Goal: Transaction & Acquisition: Purchase product/service

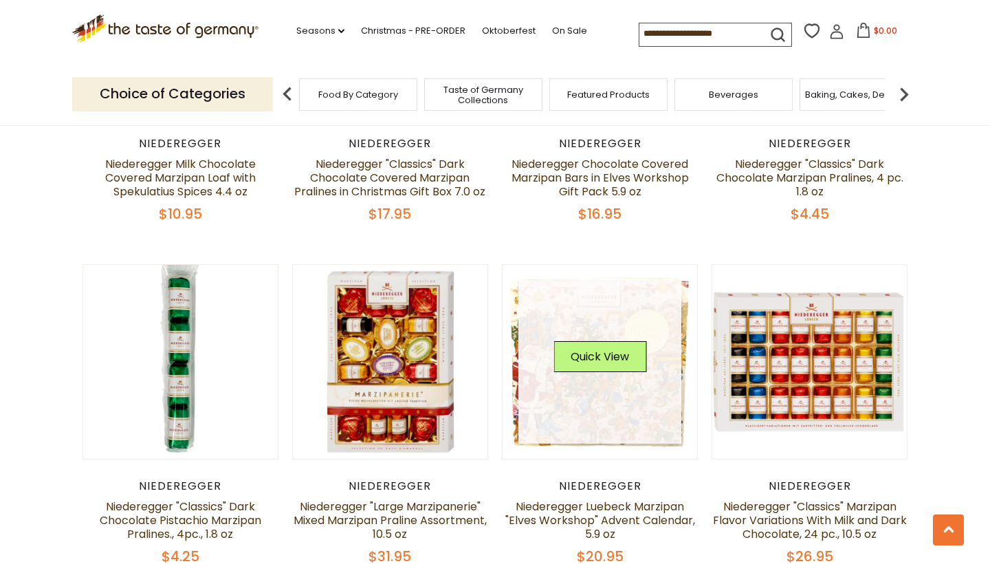
scroll to position [1653, 0]
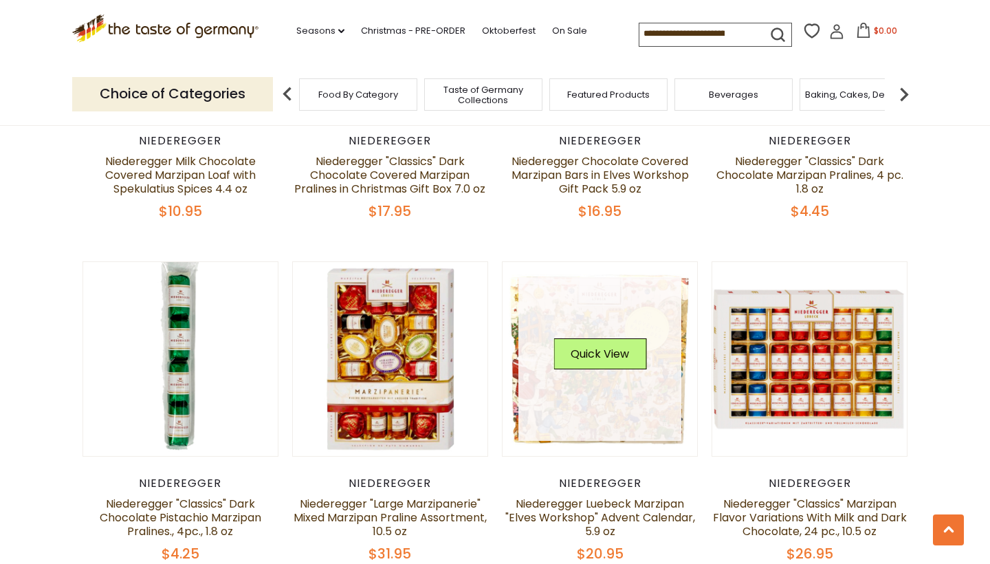
click at [615, 392] on link at bounding box center [600, 359] width 164 height 164
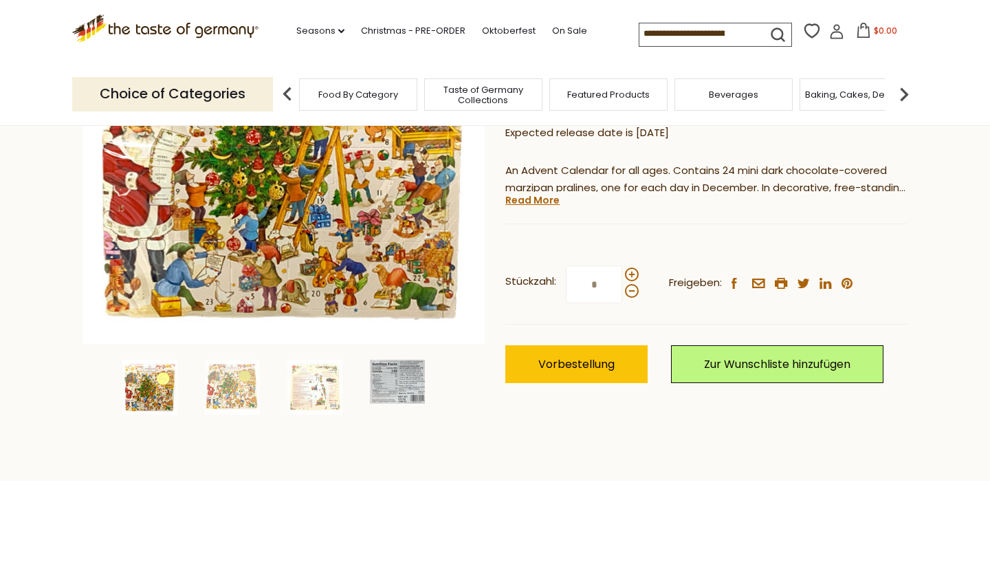
scroll to position [254, 0]
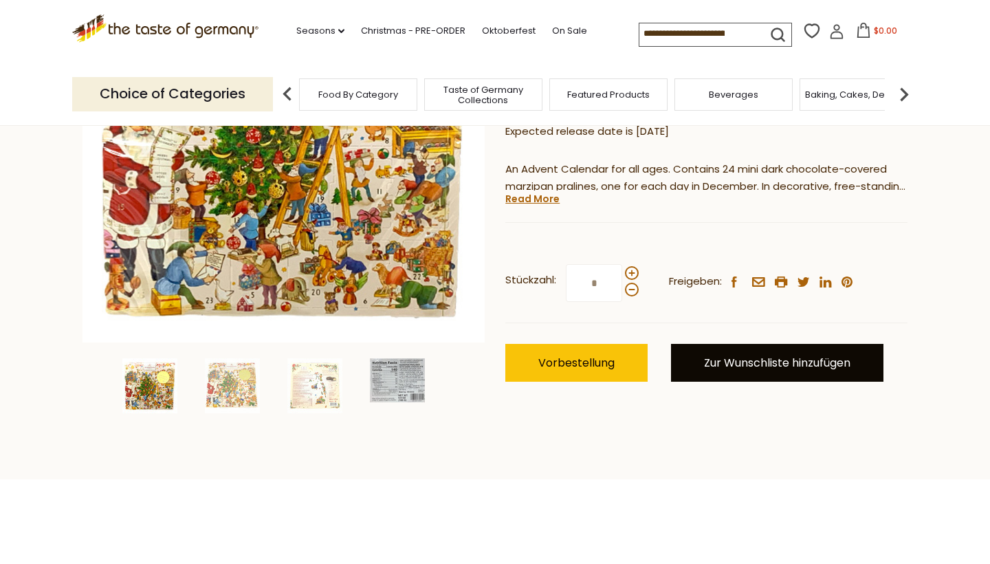
click at [726, 369] on link "Zur Wunschliste hinzufügen" at bounding box center [777, 363] width 212 height 38
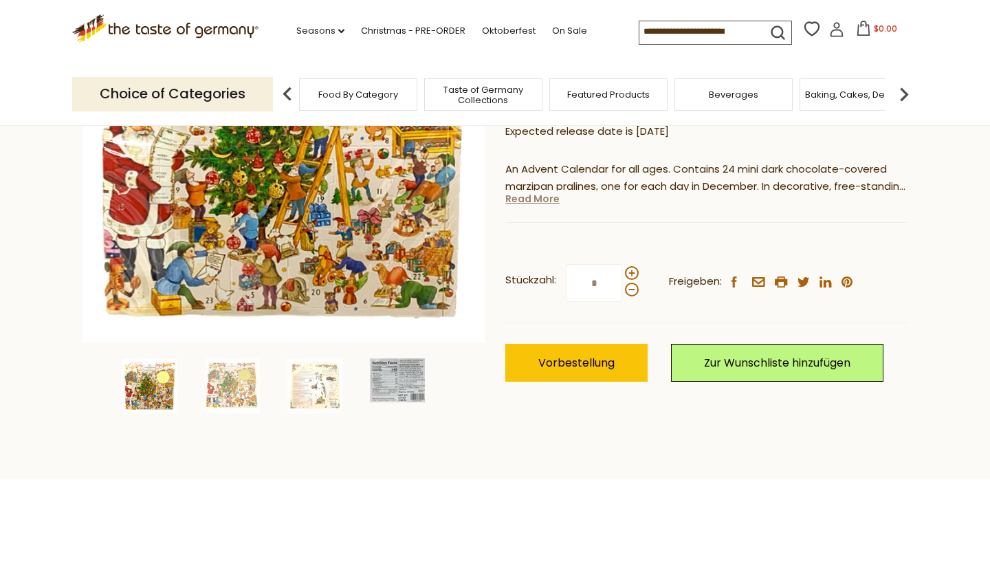
click at [540, 199] on link "Read More" at bounding box center [532, 199] width 54 height 14
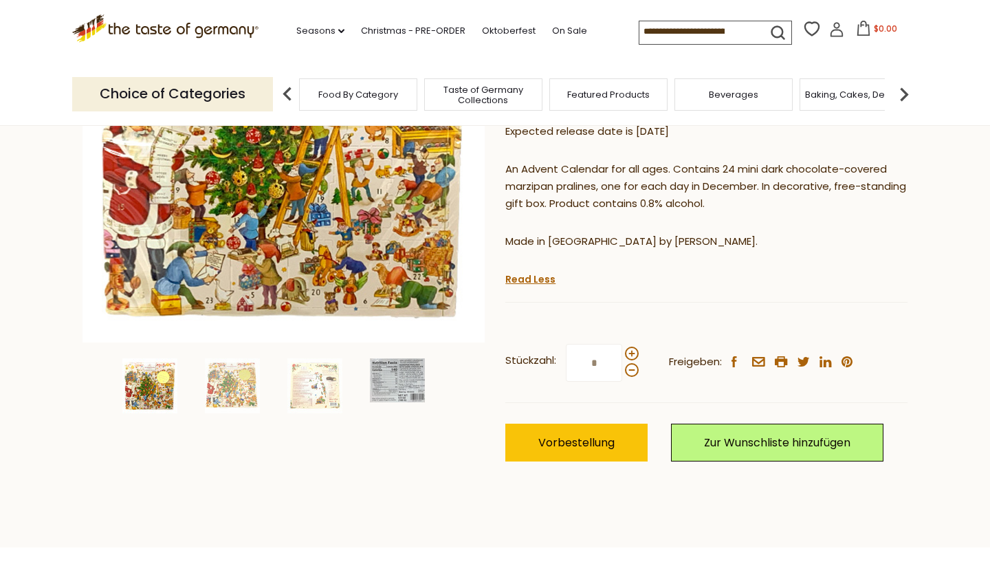
click at [148, 394] on img at bounding box center [149, 385] width 55 height 55
click at [230, 380] on img at bounding box center [232, 385] width 55 height 55
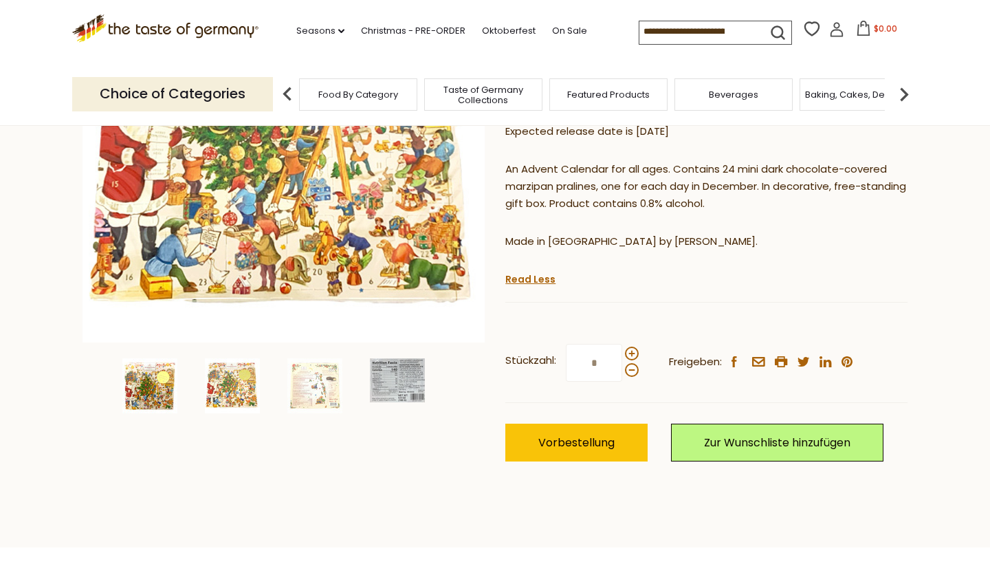
click at [158, 384] on img at bounding box center [149, 385] width 55 height 55
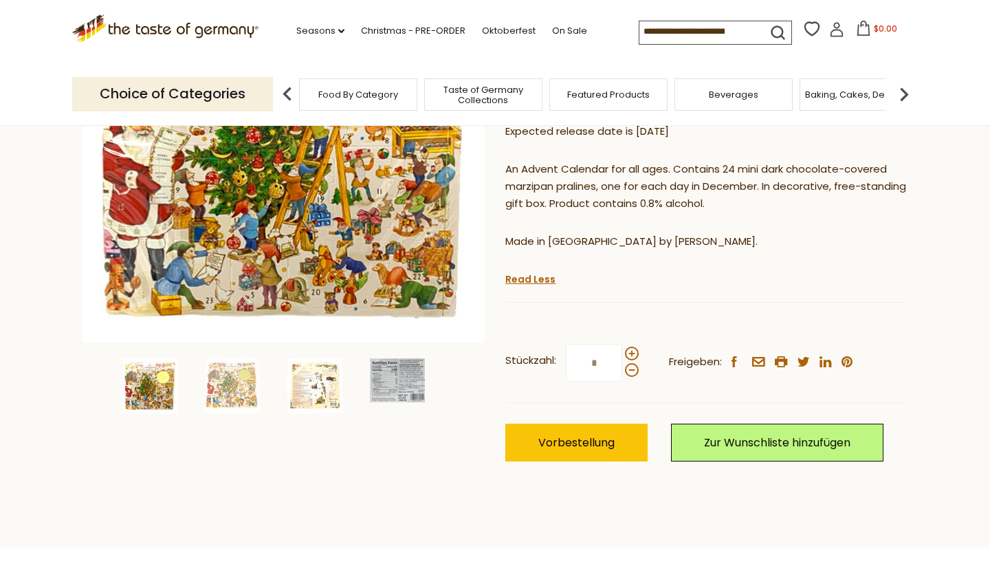
click at [318, 407] on img at bounding box center [314, 385] width 55 height 55
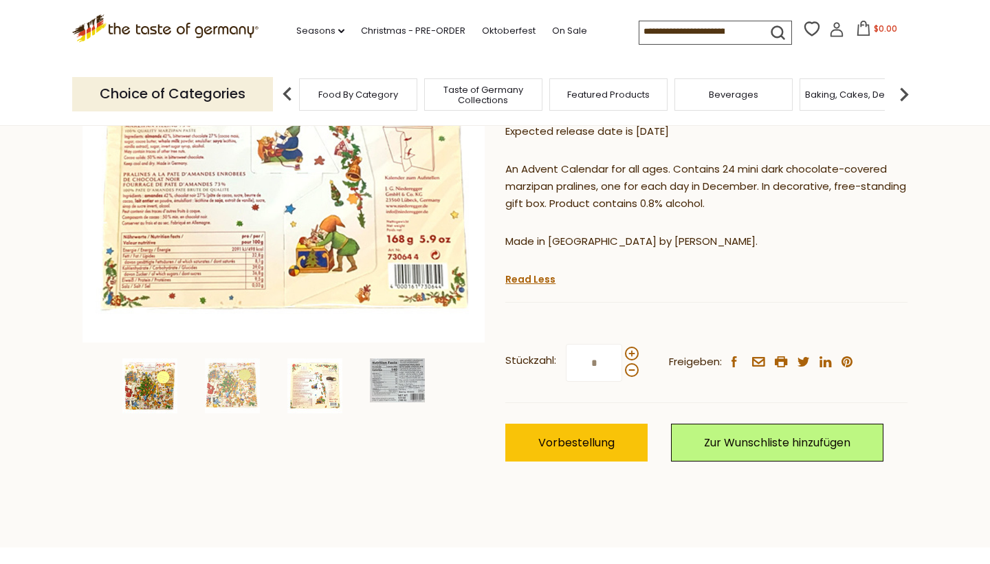
click at [144, 377] on img at bounding box center [149, 385] width 55 height 55
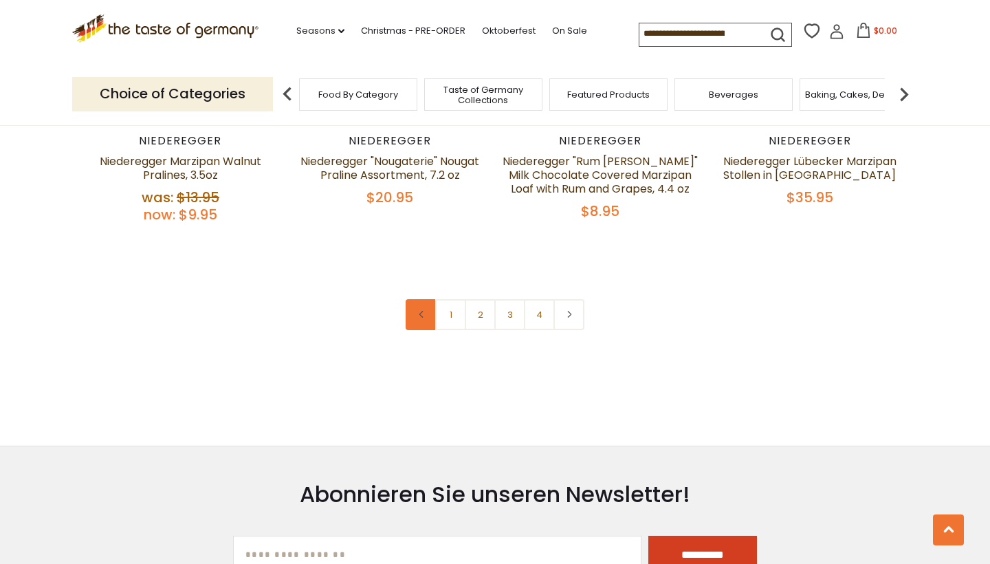
scroll to position [3039, 0]
click at [453, 320] on link "1" at bounding box center [450, 313] width 31 height 31
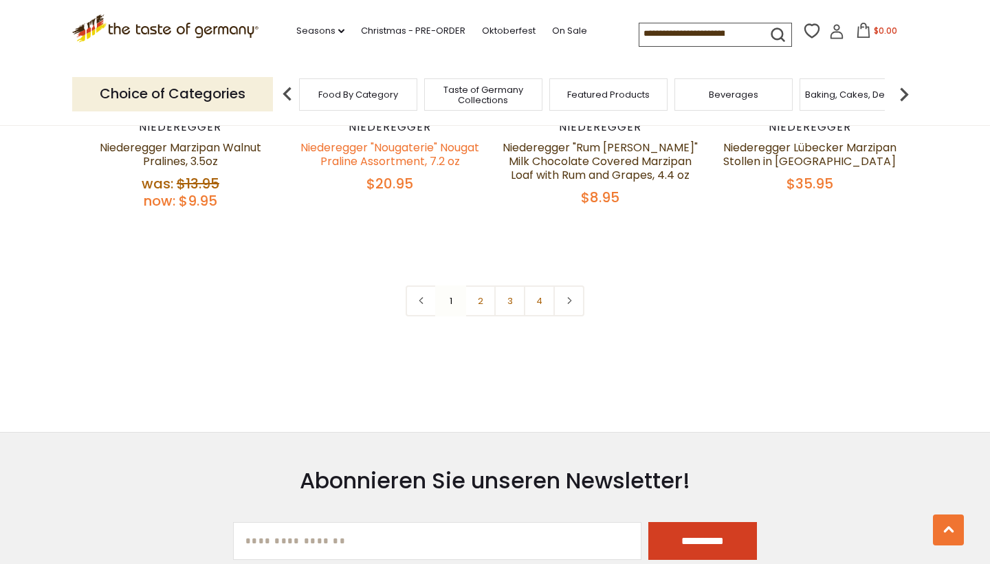
scroll to position [3054, 0]
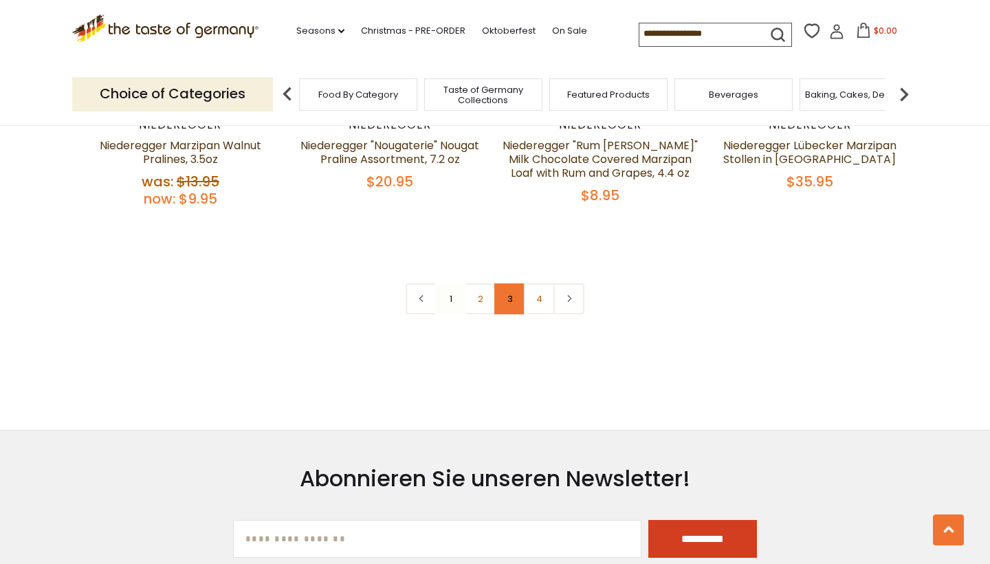
click at [504, 307] on link "3" at bounding box center [509, 298] width 31 height 31
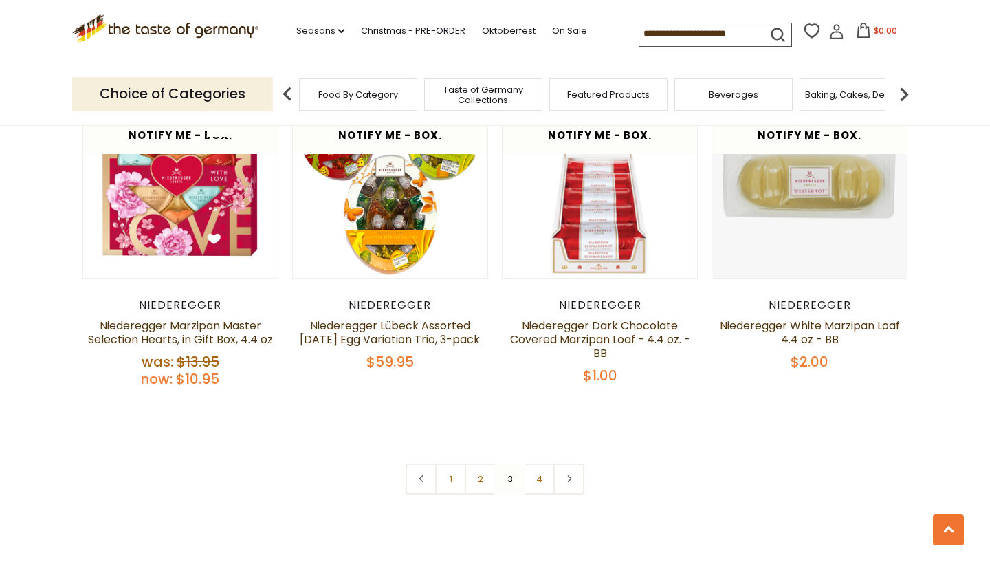
scroll to position [2920, 0]
click at [537, 480] on link "4" at bounding box center [539, 478] width 31 height 31
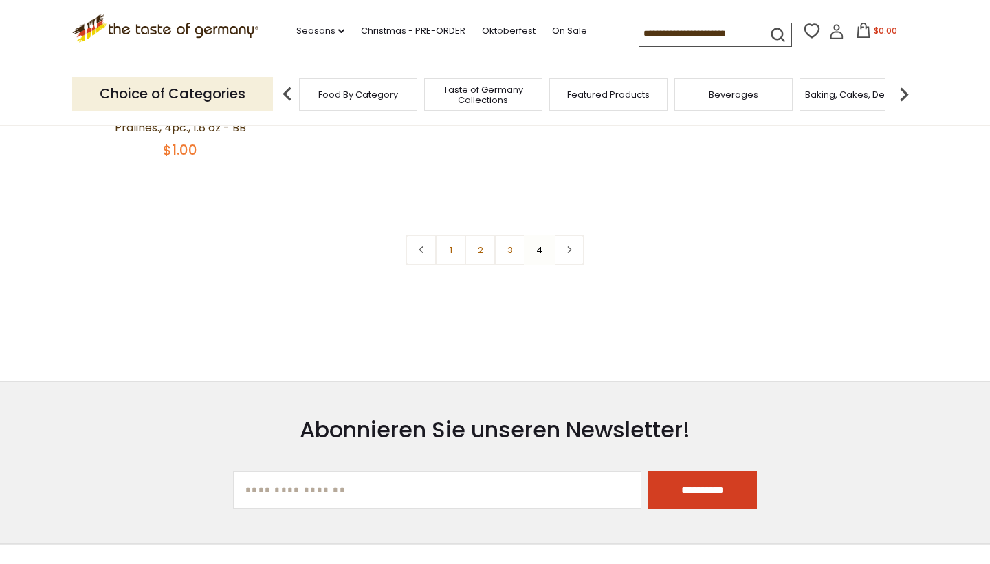
scroll to position [385, 0]
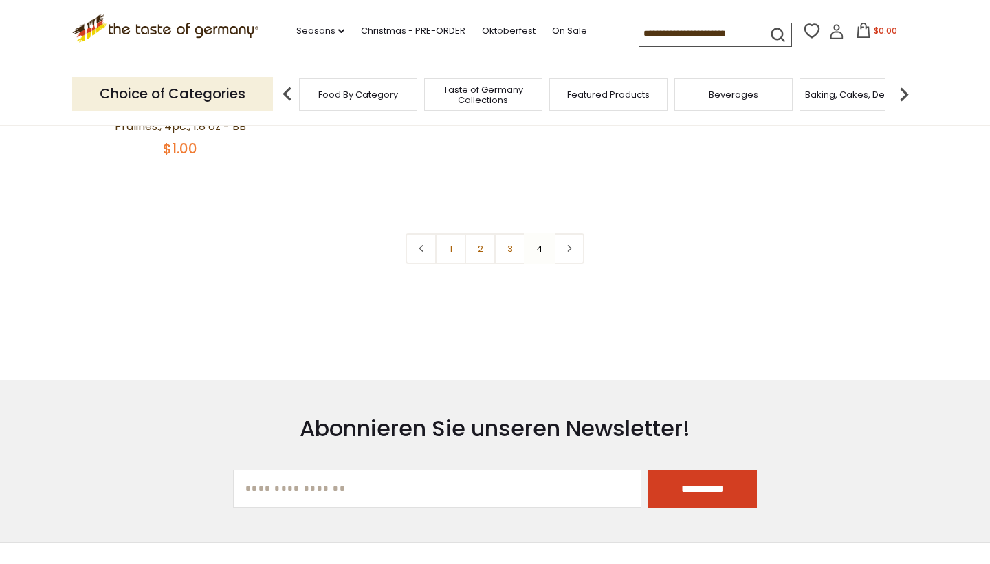
click at [639, 30] on input at bounding box center [697, 32] width 116 height 19
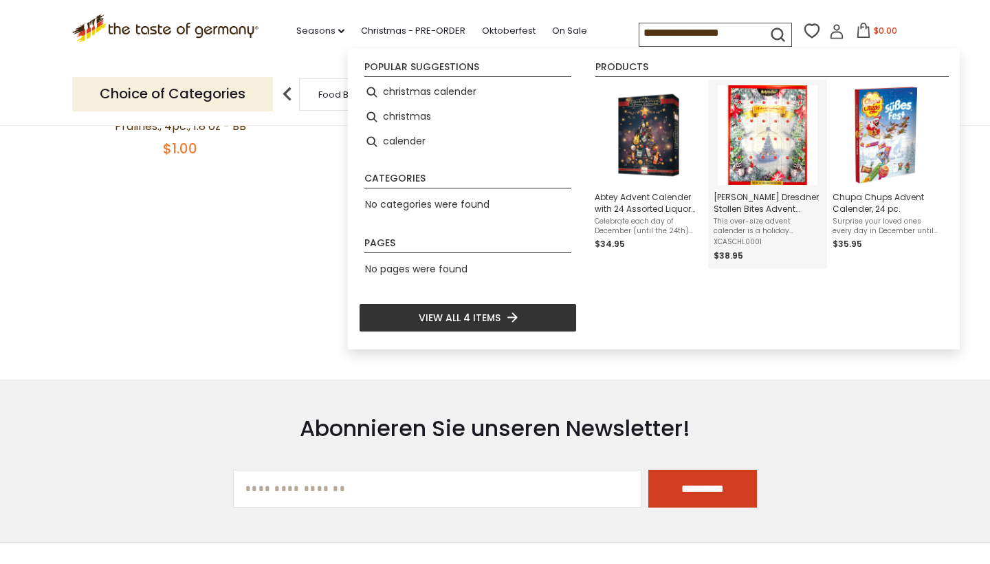
type input "**********"
click at [787, 115] on img "Schluender Dresdner Stollen Bites Advent Calendar 16 oz." at bounding box center [768, 135] width 100 height 100
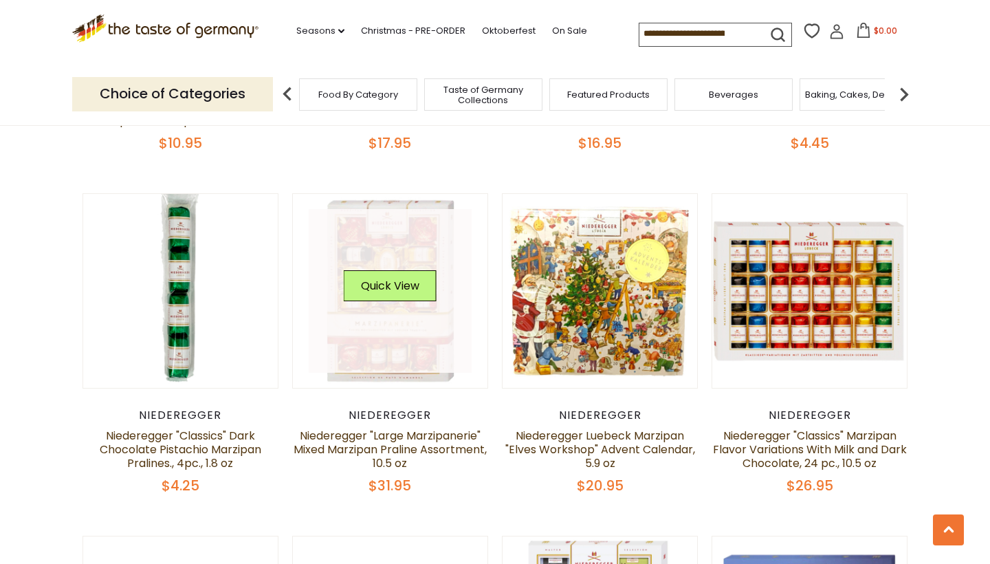
scroll to position [1719, 0]
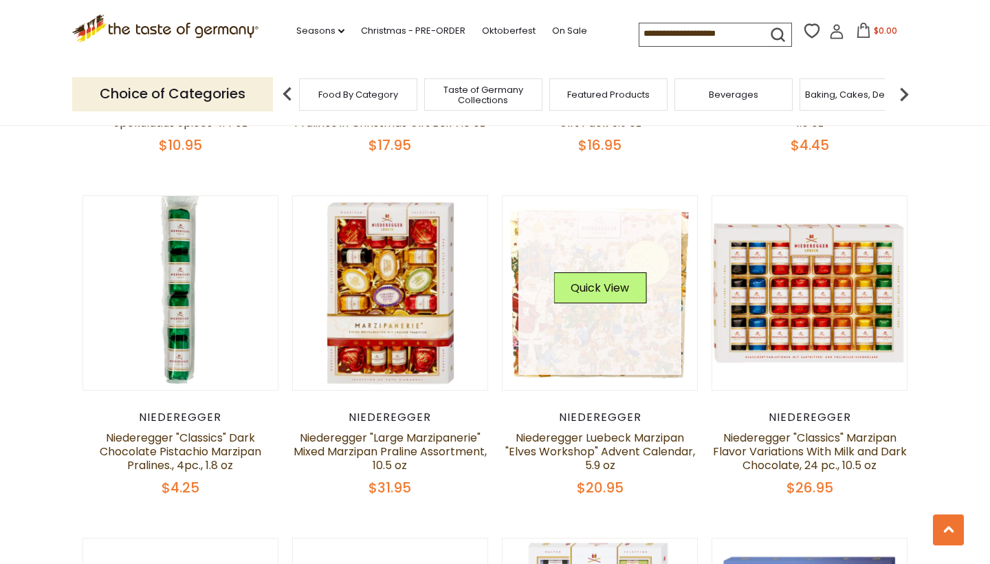
click at [611, 320] on link at bounding box center [600, 293] width 164 height 164
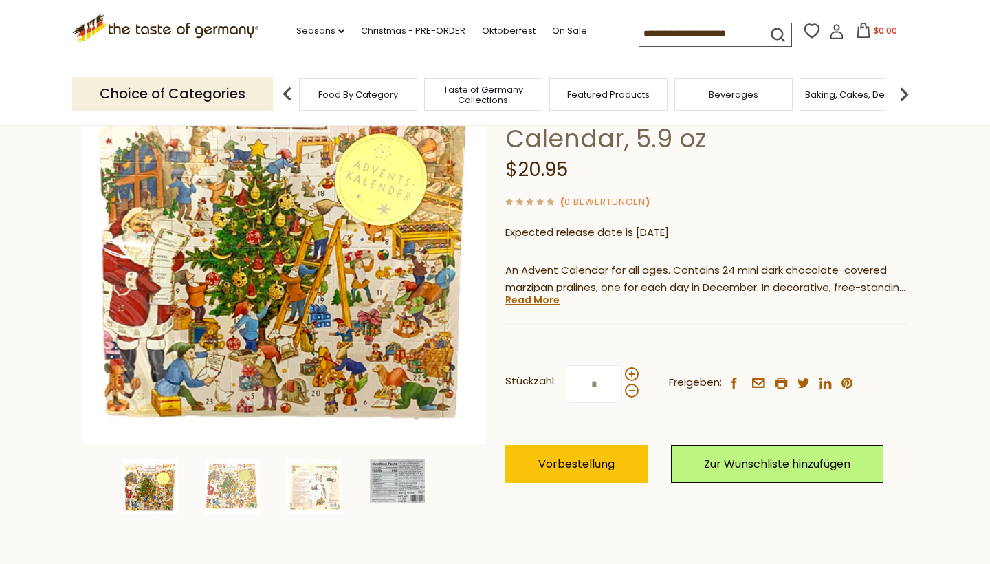
scroll to position [155, 0]
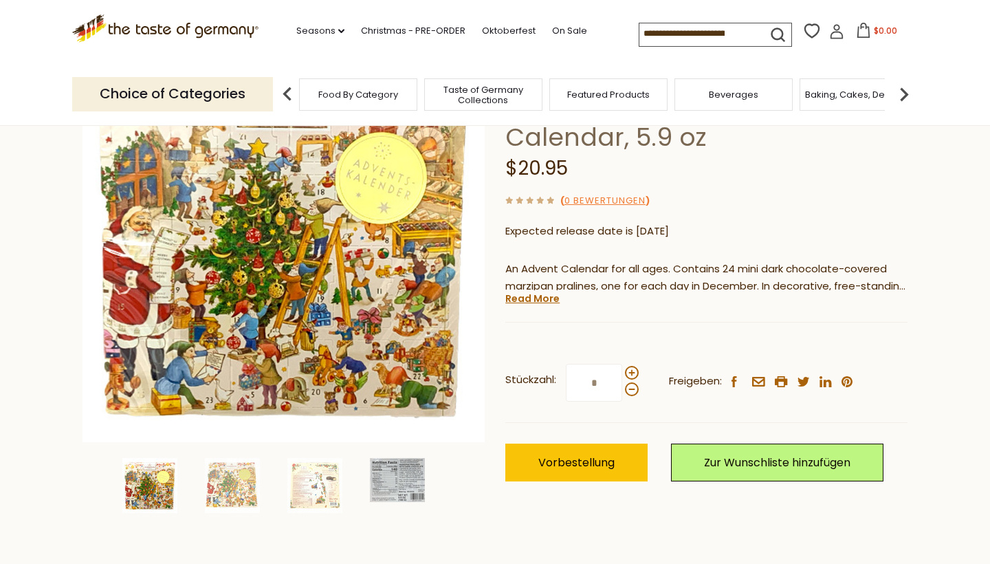
click at [856, 33] on icon at bounding box center [863, 30] width 15 height 15
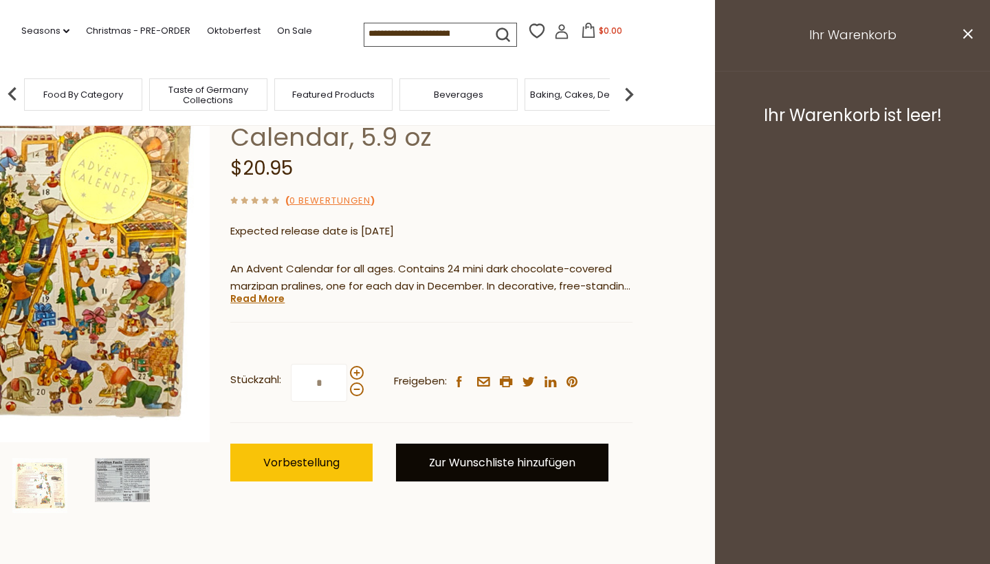
click at [474, 466] on link "Zur Wunschliste hinzufügen" at bounding box center [502, 463] width 212 height 38
